Goal: Task Accomplishment & Management: Manage account settings

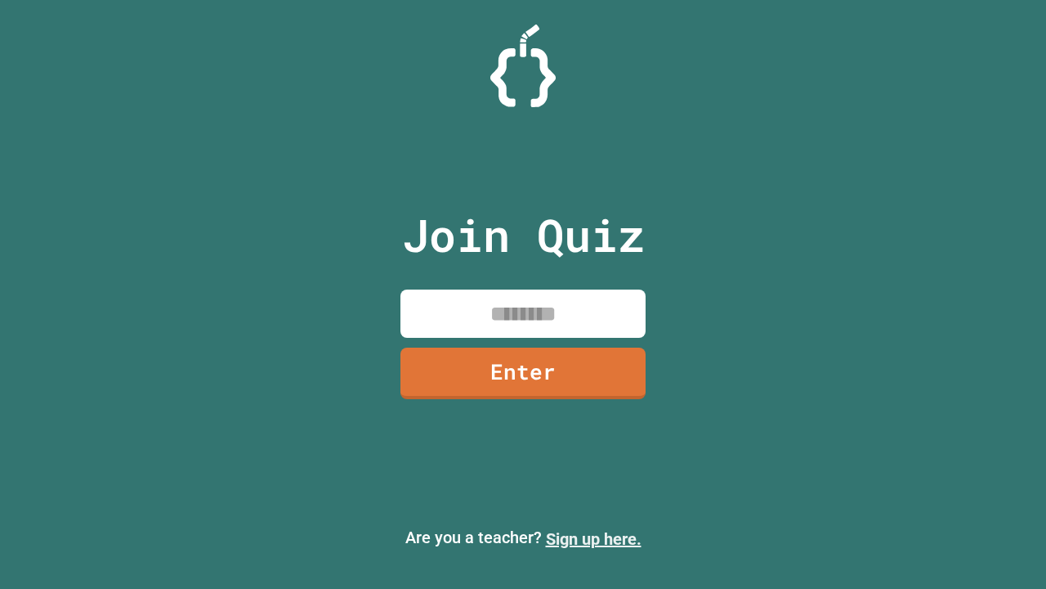
click at [593, 539] on link "Sign up here." at bounding box center [594, 539] width 96 height 20
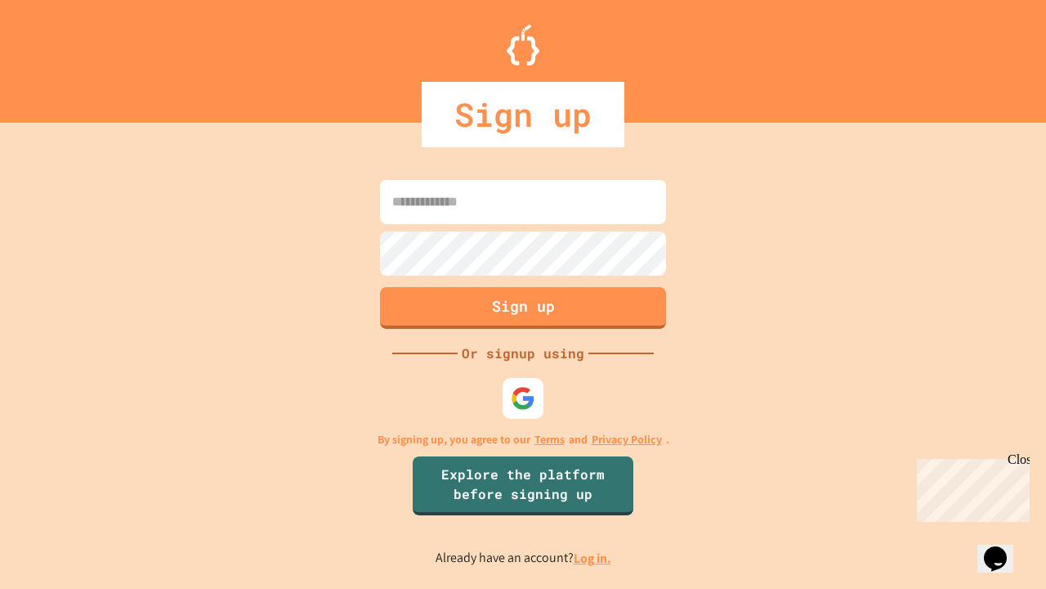
click at [593, 557] on link "Log in." at bounding box center [593, 557] width 38 height 17
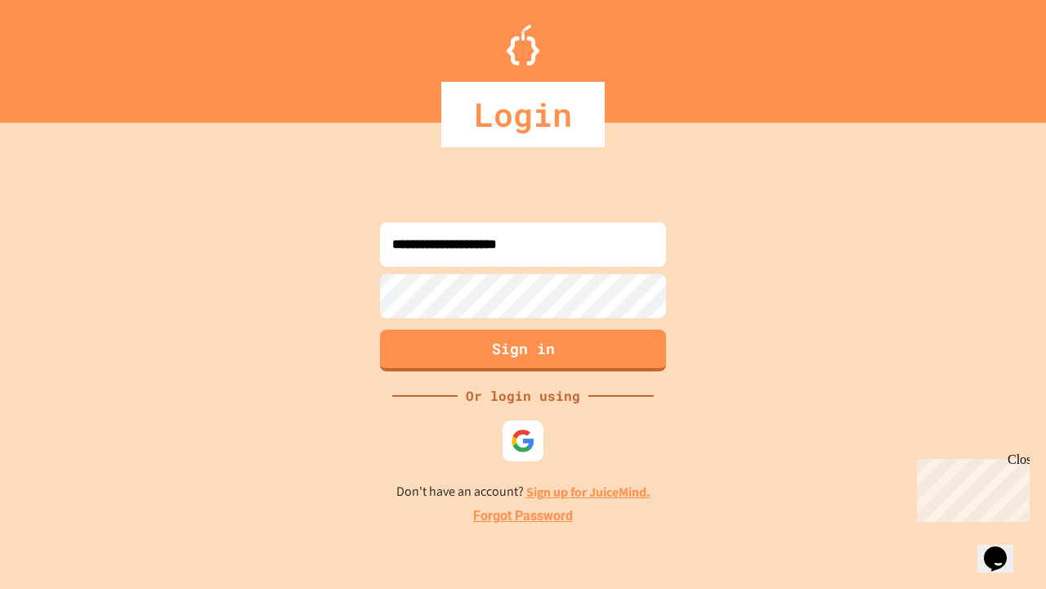
type input "**********"
